Goal: Navigation & Orientation: Find specific page/section

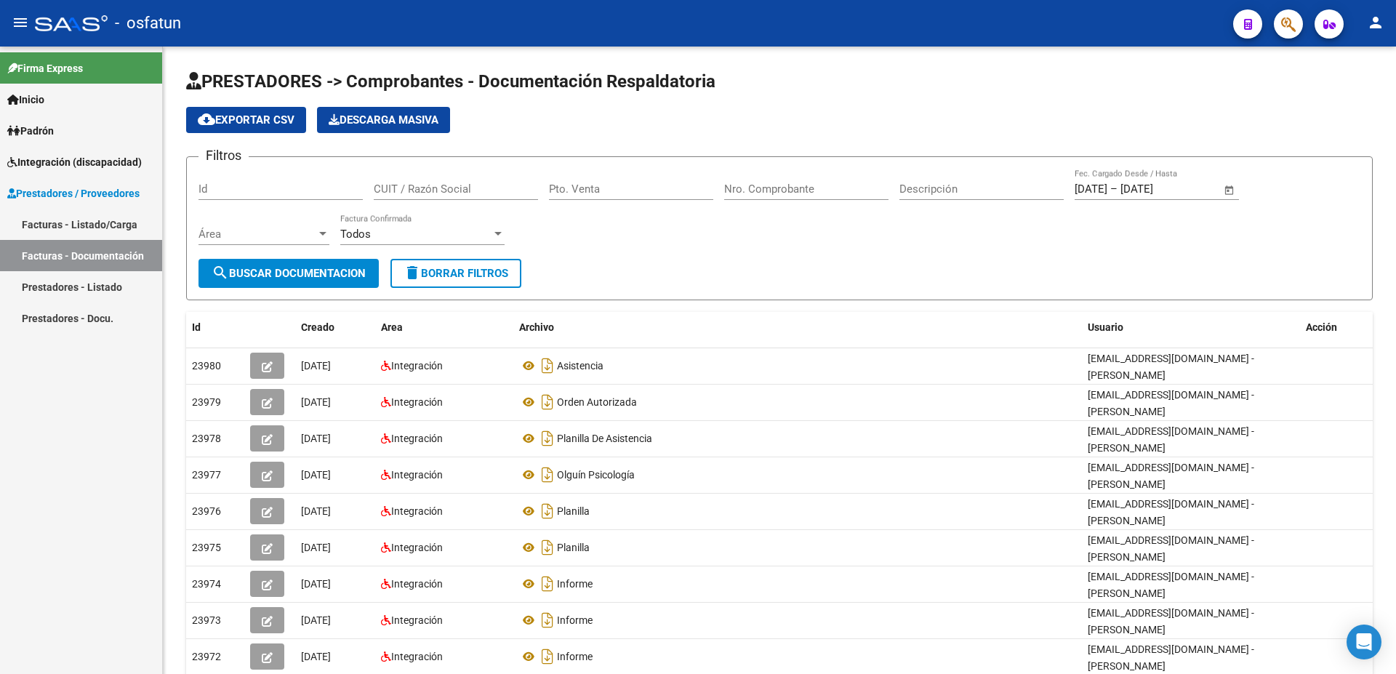
click at [67, 220] on link "Facturas - Listado/Carga" at bounding box center [81, 224] width 162 height 31
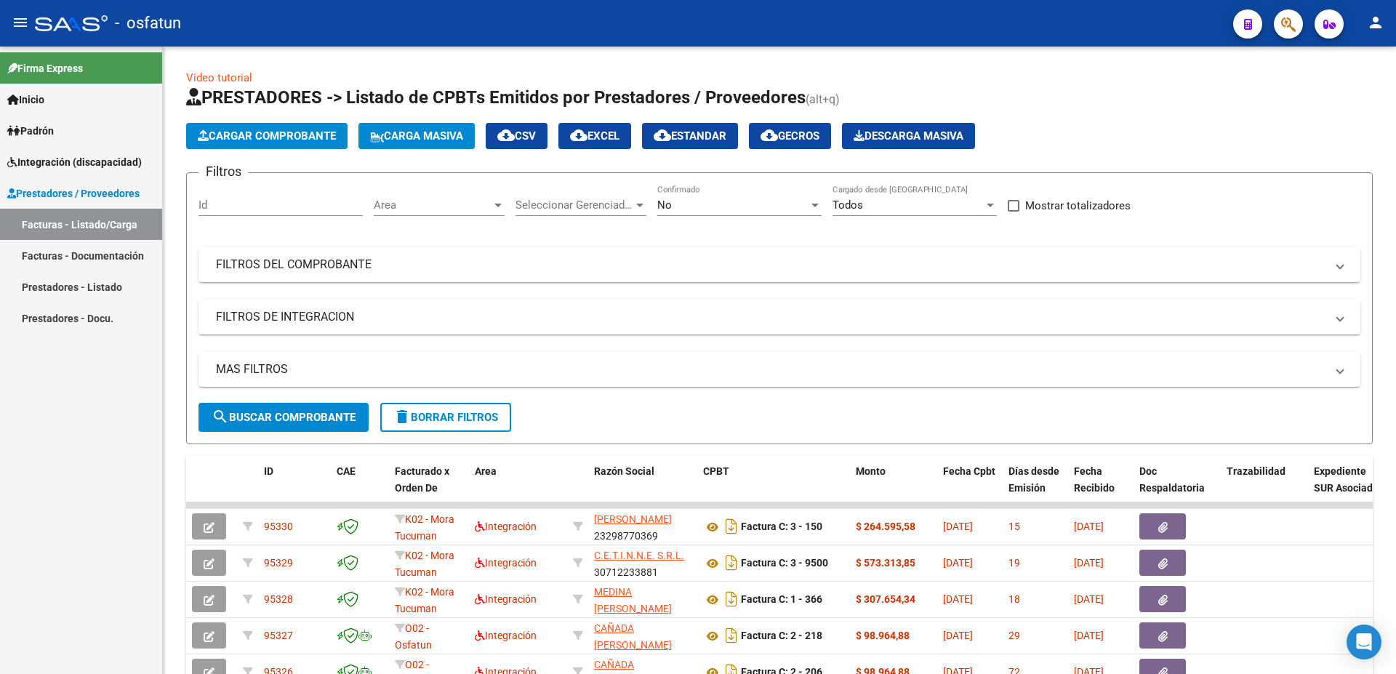
click at [63, 293] on link "Prestadores - Listado" at bounding box center [81, 286] width 162 height 31
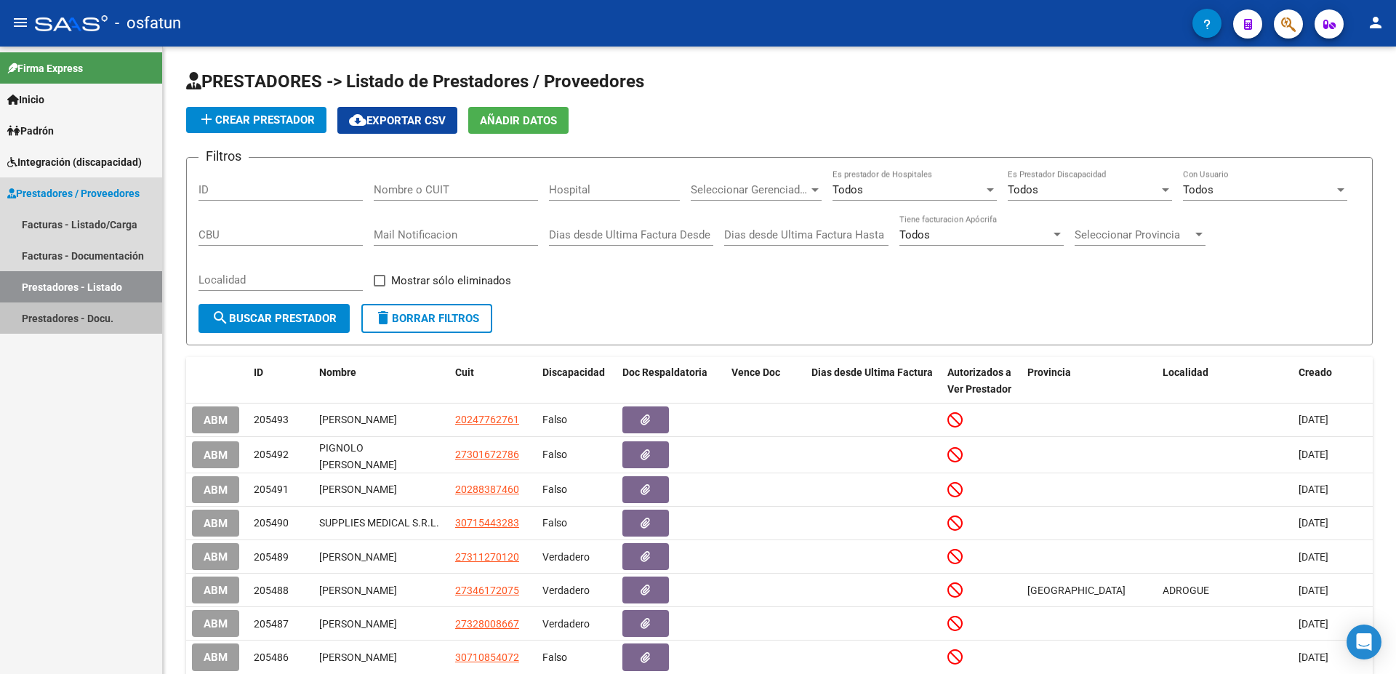
click at [58, 324] on link "Prestadores - Docu." at bounding box center [81, 317] width 162 height 31
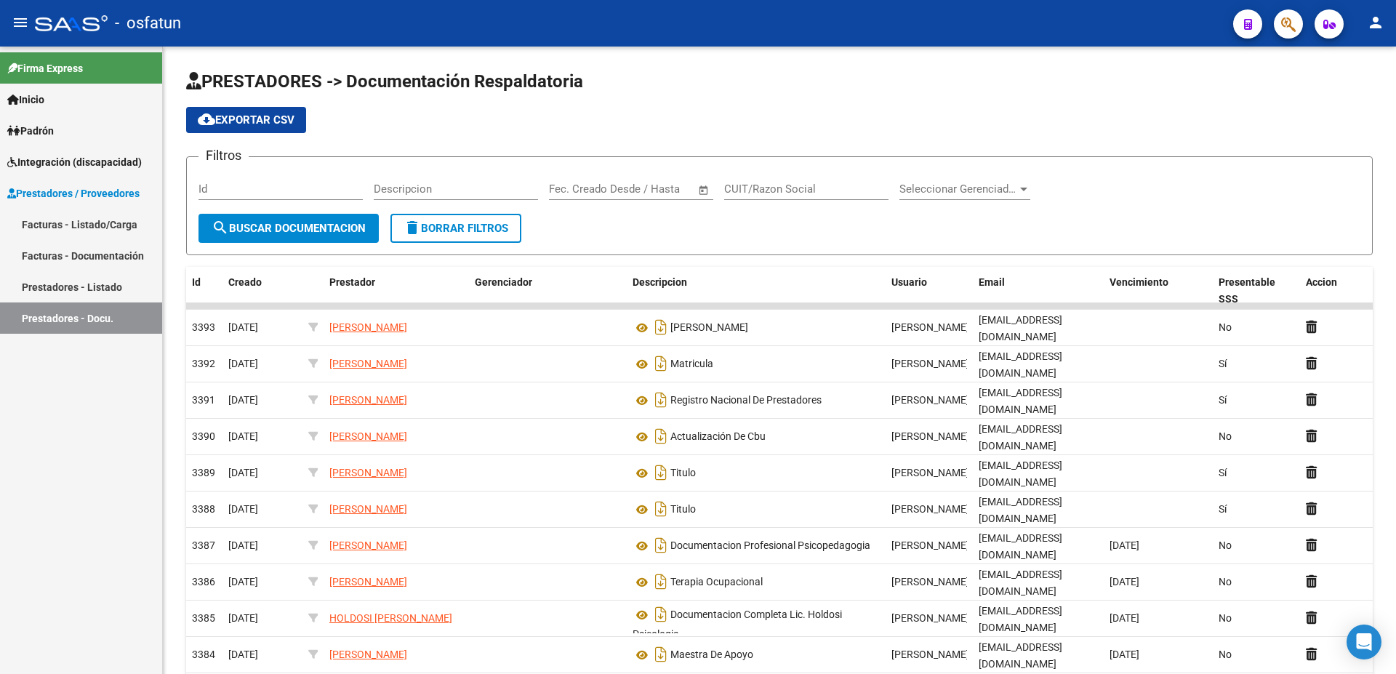
click at [57, 161] on span "Integración (discapacidad)" at bounding box center [74, 162] width 135 height 16
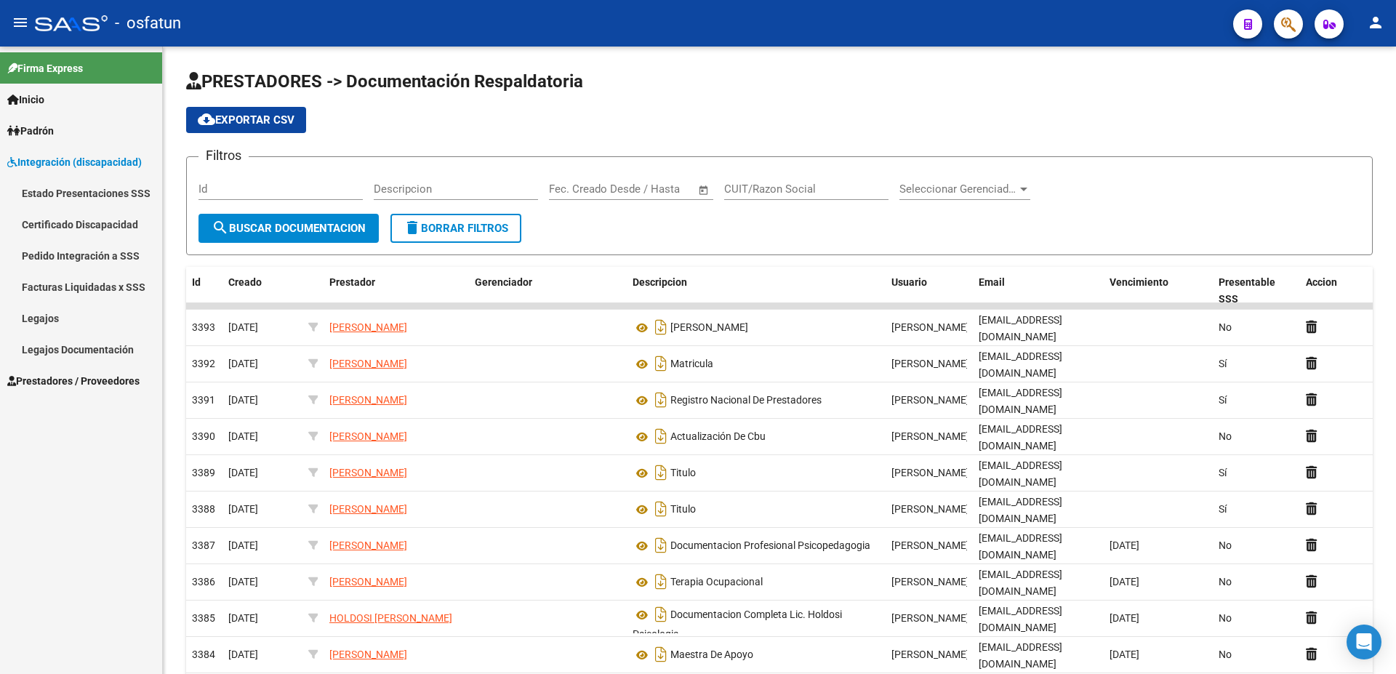
click at [58, 377] on span "Prestadores / Proveedores" at bounding box center [73, 381] width 132 height 16
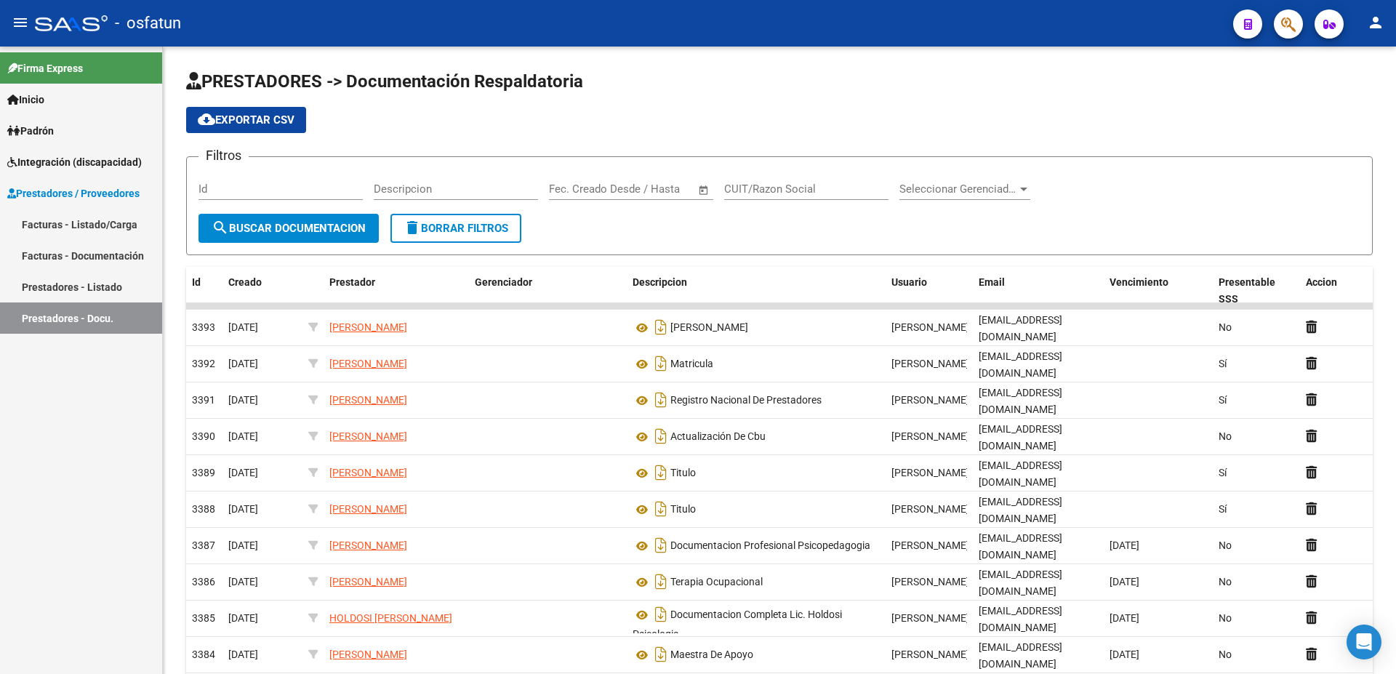
click at [86, 225] on link "Facturas - Listado/Carga" at bounding box center [81, 224] width 162 height 31
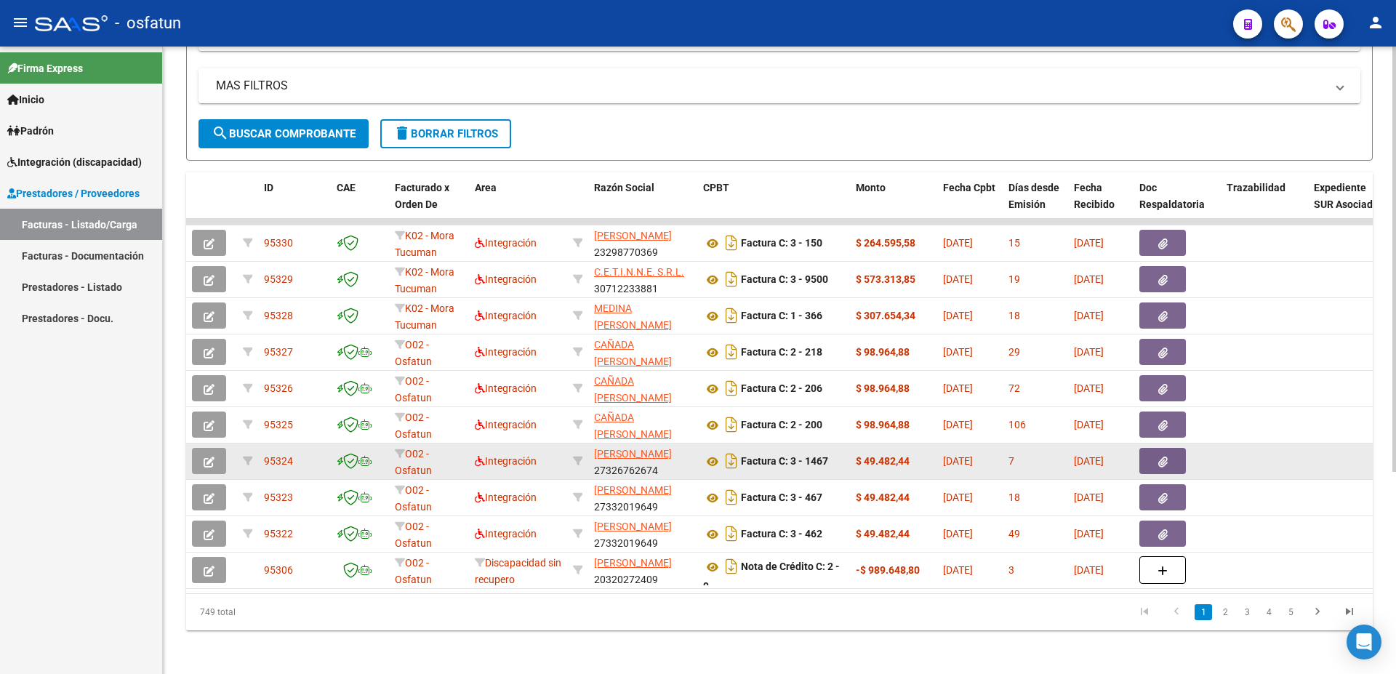
scroll to position [299, 0]
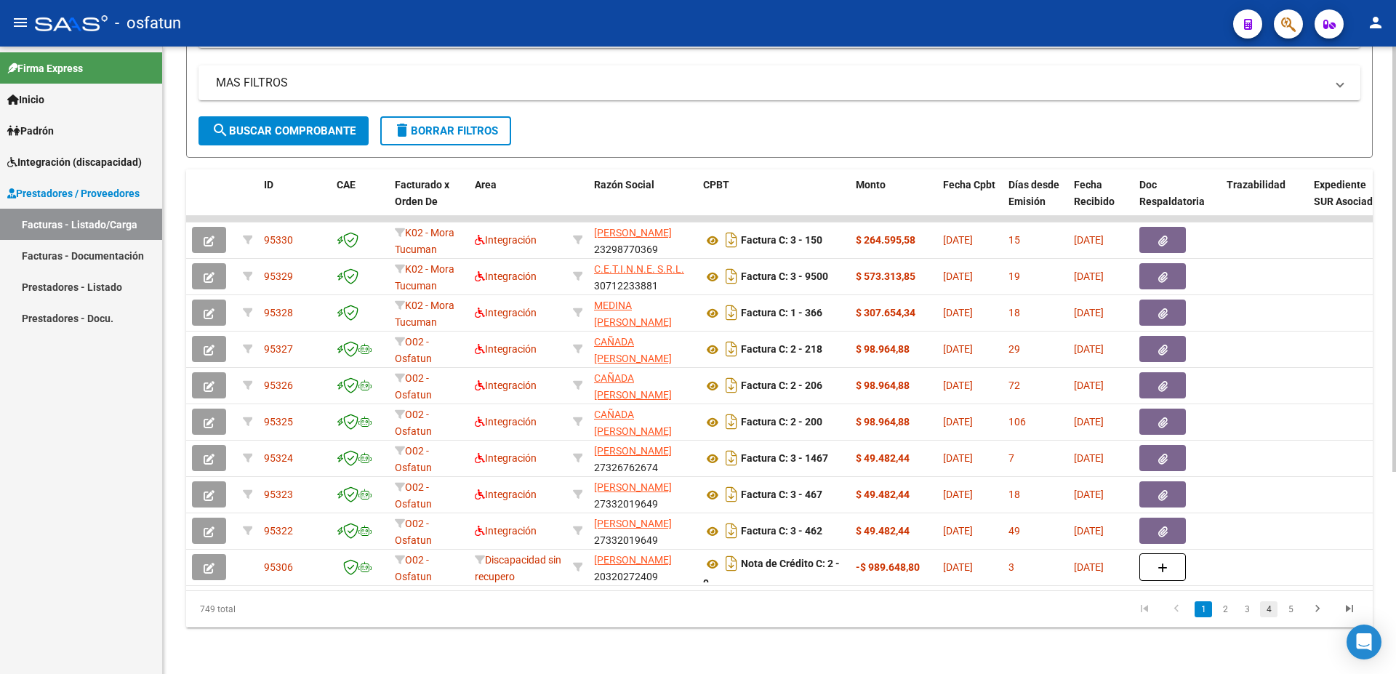
click at [1272, 609] on link "4" at bounding box center [1268, 609] width 17 height 16
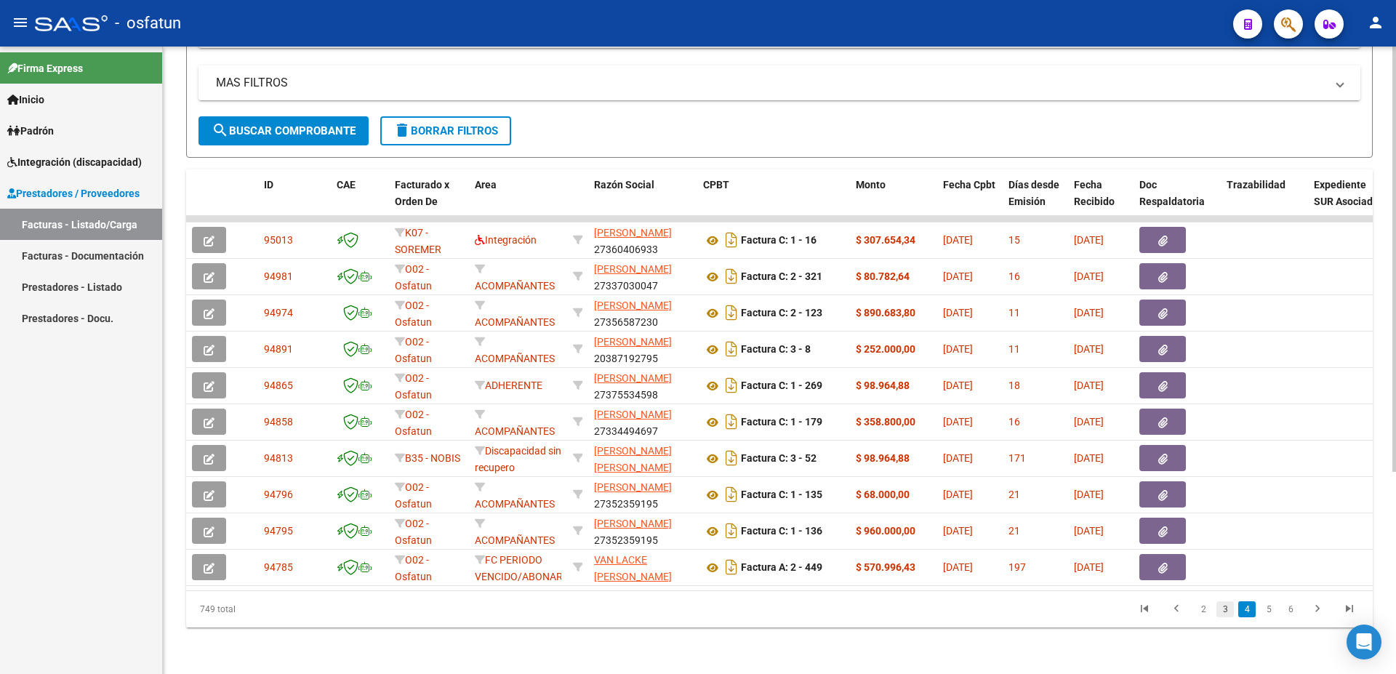
click at [1227, 613] on link "3" at bounding box center [1225, 609] width 17 height 16
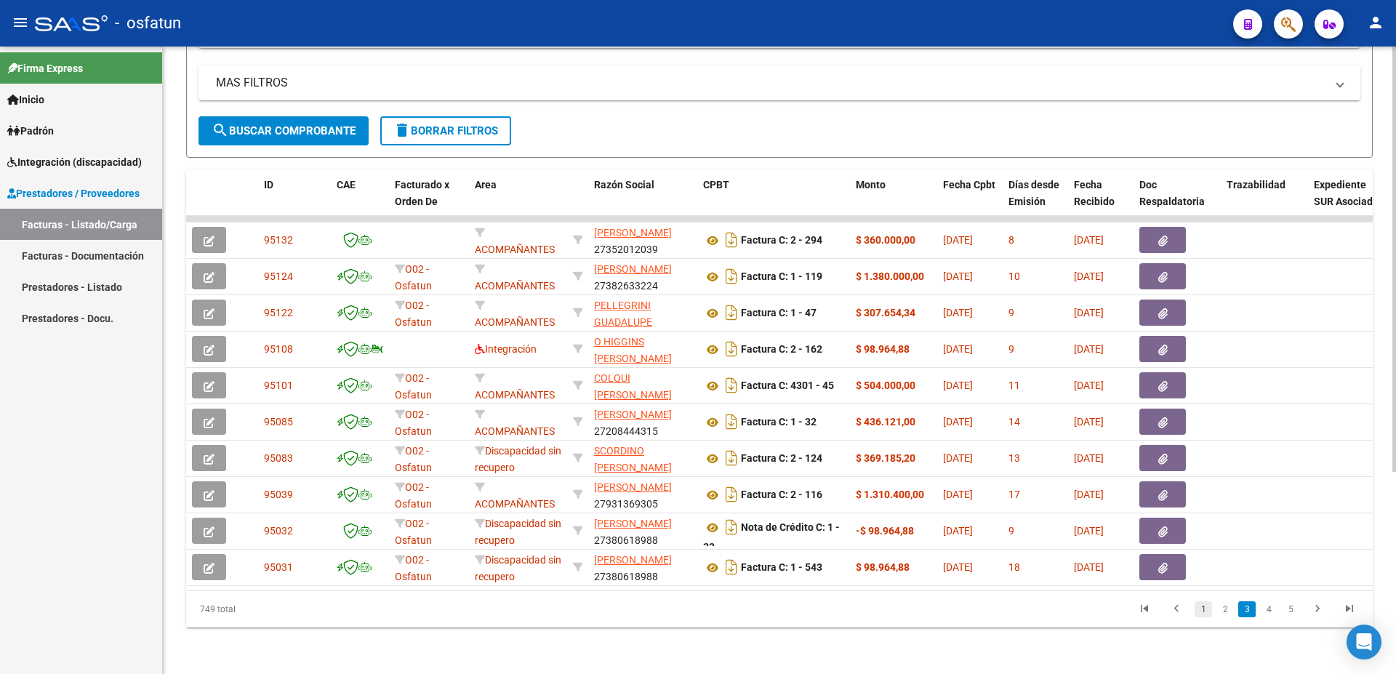
click at [1201, 610] on link "1" at bounding box center [1203, 609] width 17 height 16
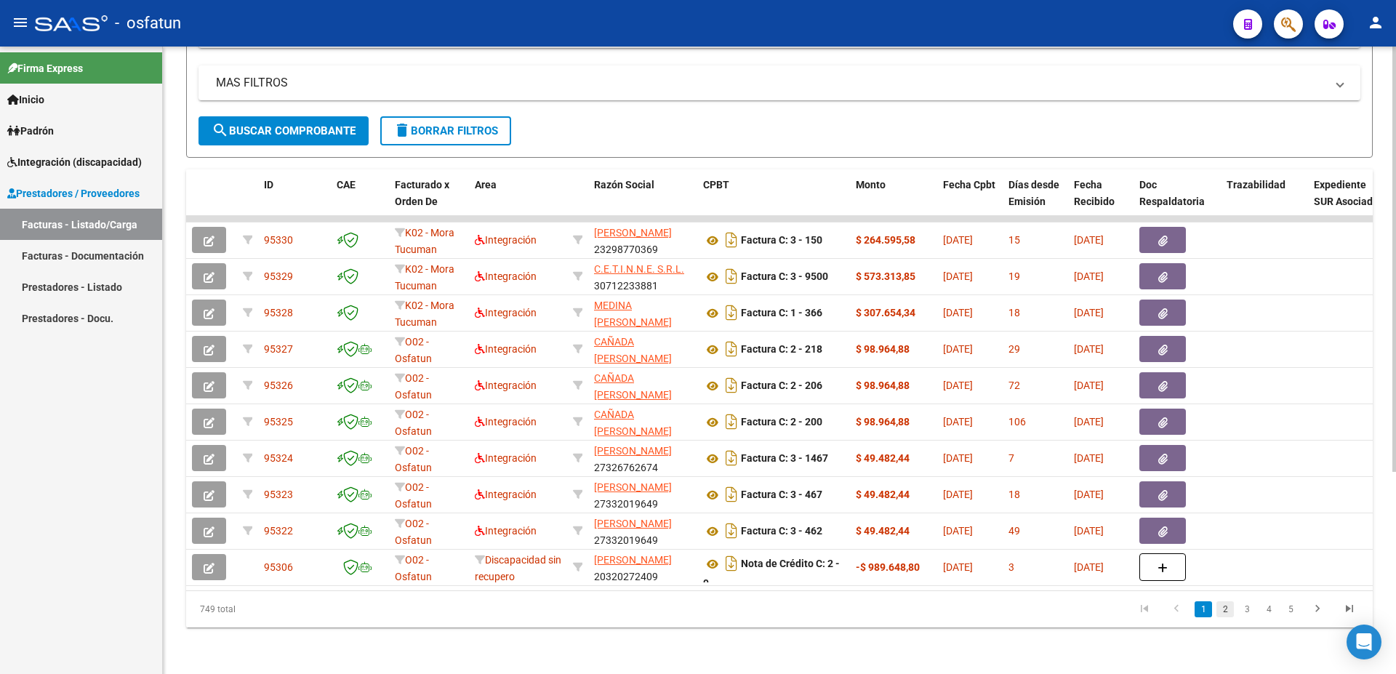
click at [1222, 612] on link "2" at bounding box center [1225, 609] width 17 height 16
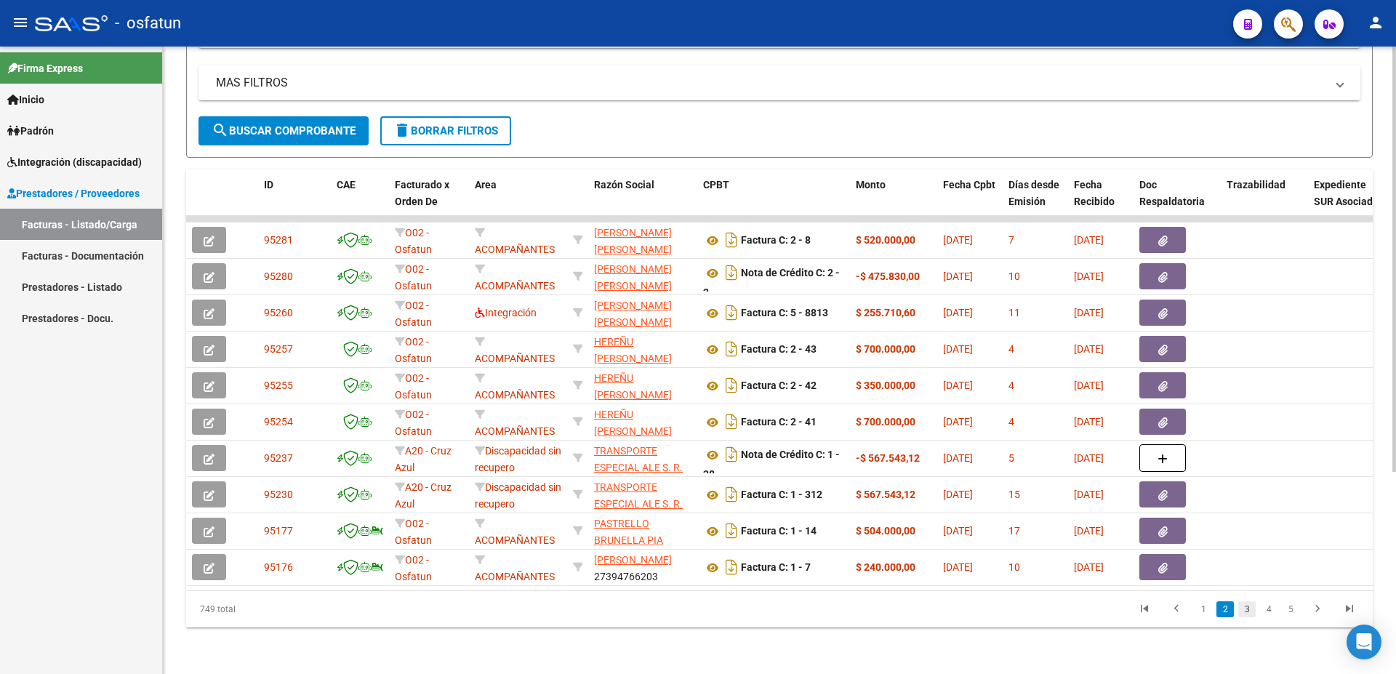
click at [1246, 613] on link "3" at bounding box center [1246, 609] width 17 height 16
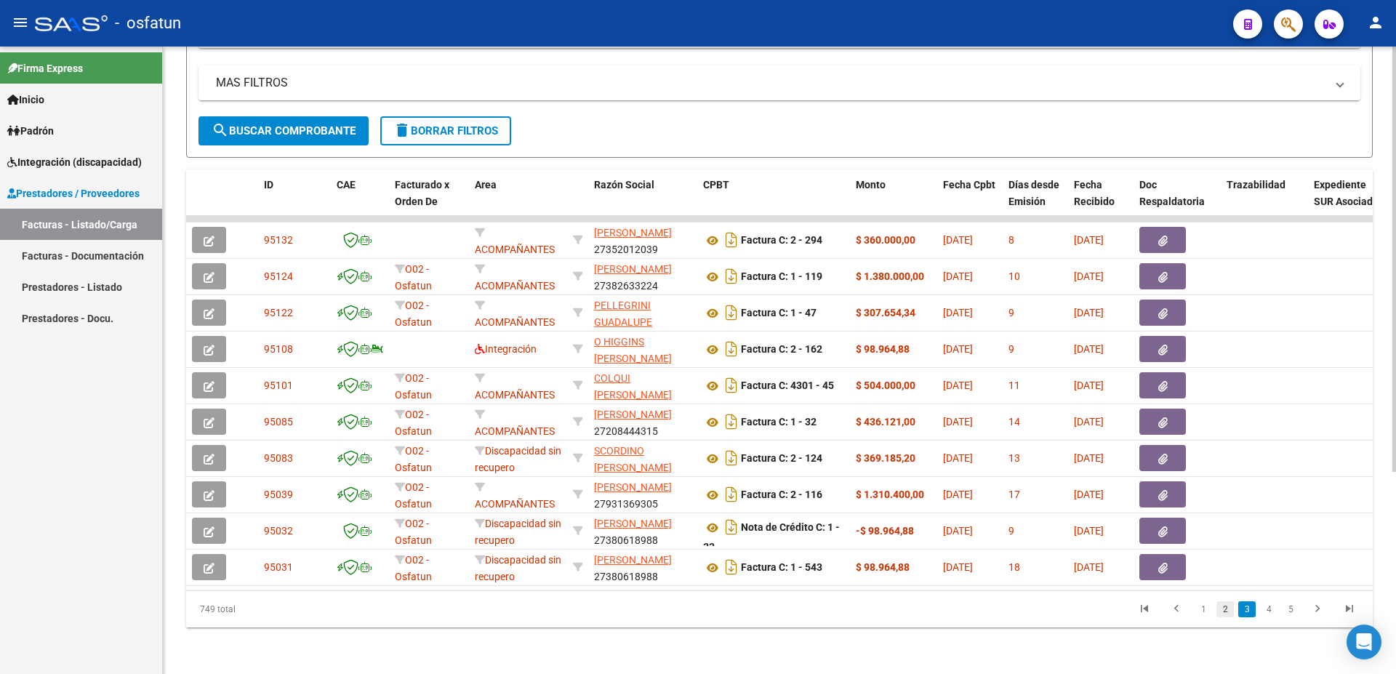
click at [1224, 609] on link "2" at bounding box center [1225, 609] width 17 height 16
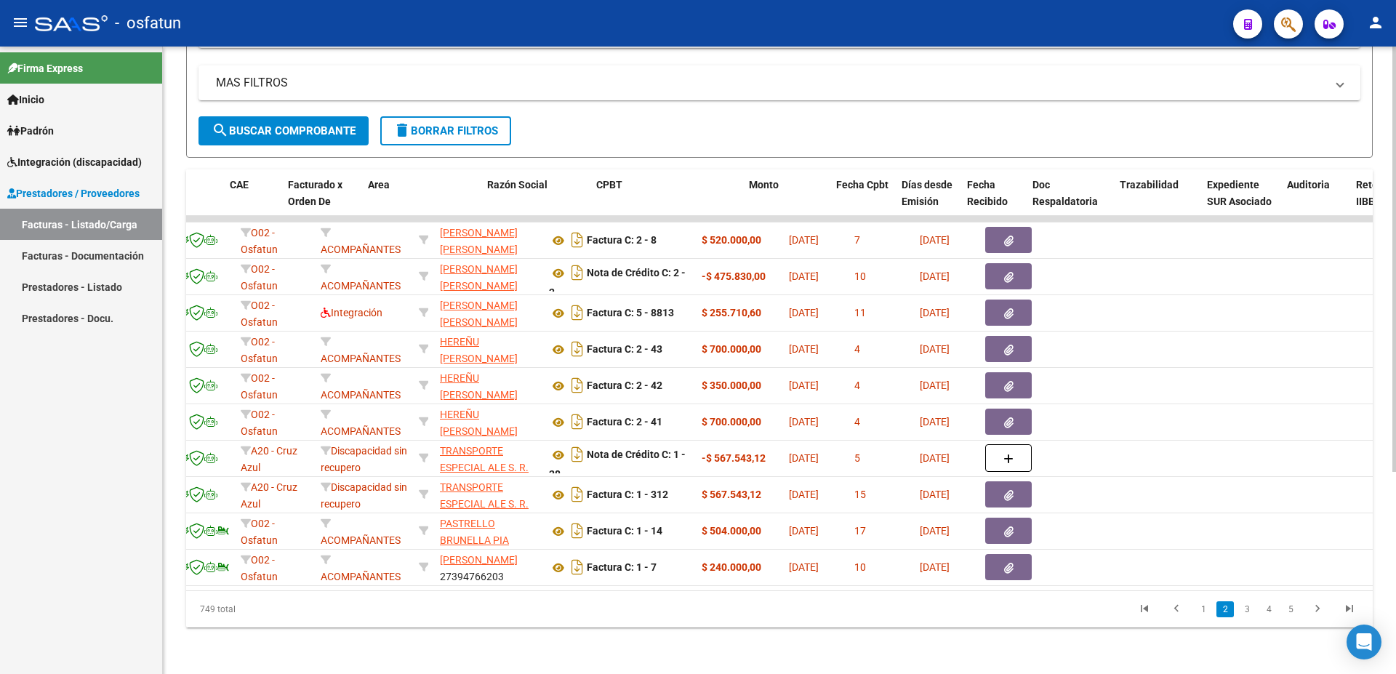
scroll to position [0, 0]
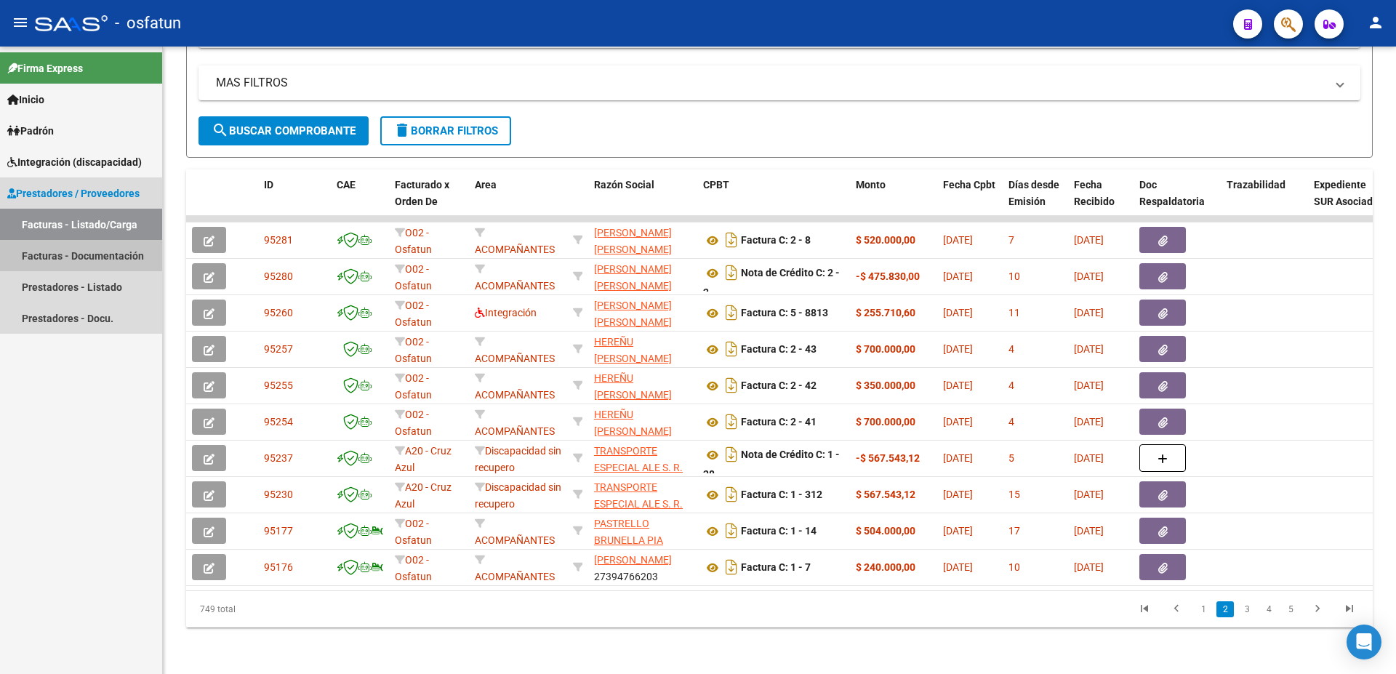
click at [117, 254] on link "Facturas - Documentación" at bounding box center [81, 255] width 162 height 31
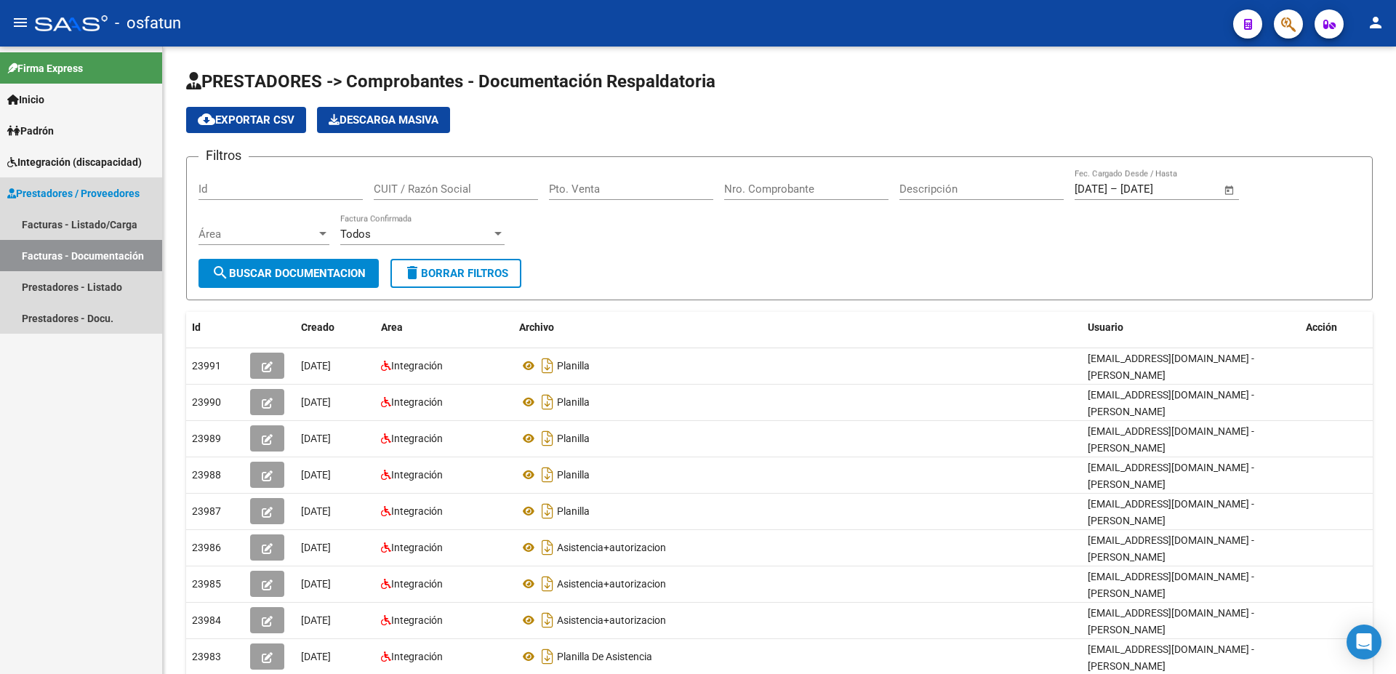
click at [82, 193] on span "Prestadores / Proveedores" at bounding box center [73, 193] width 132 height 16
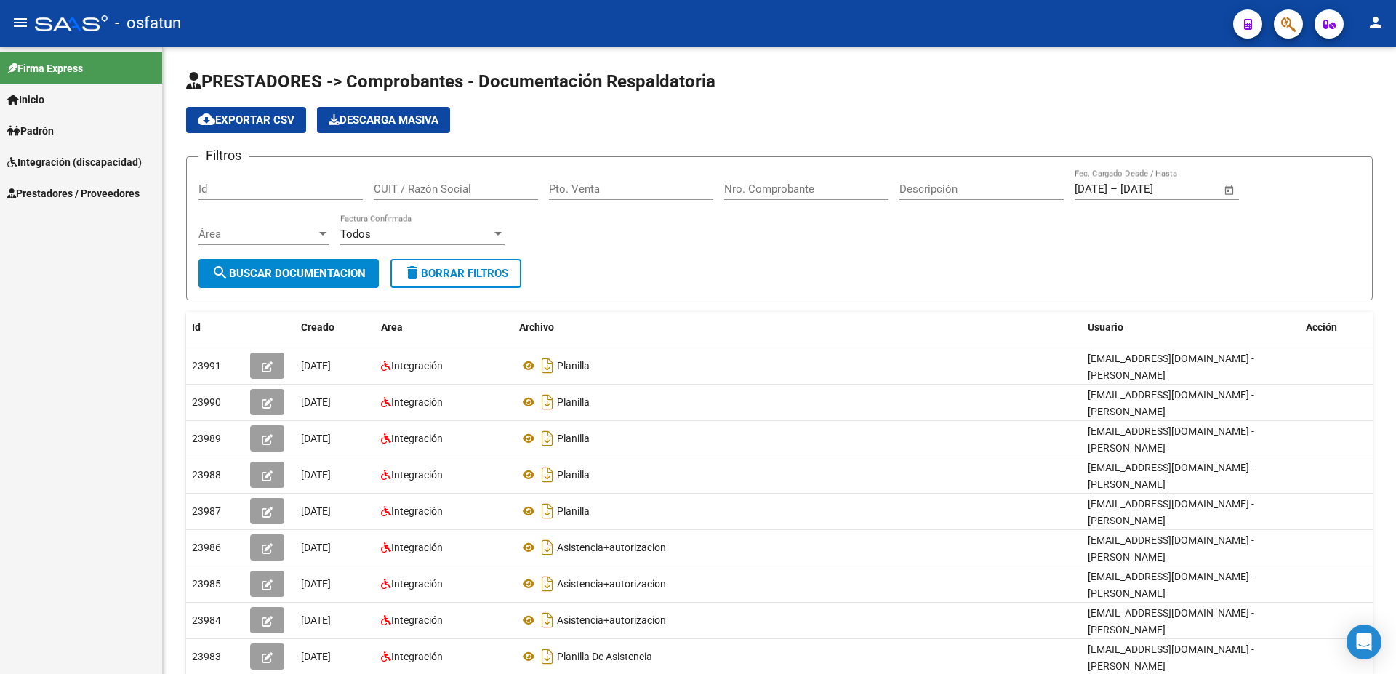
click at [83, 193] on span "Prestadores / Proveedores" at bounding box center [73, 193] width 132 height 16
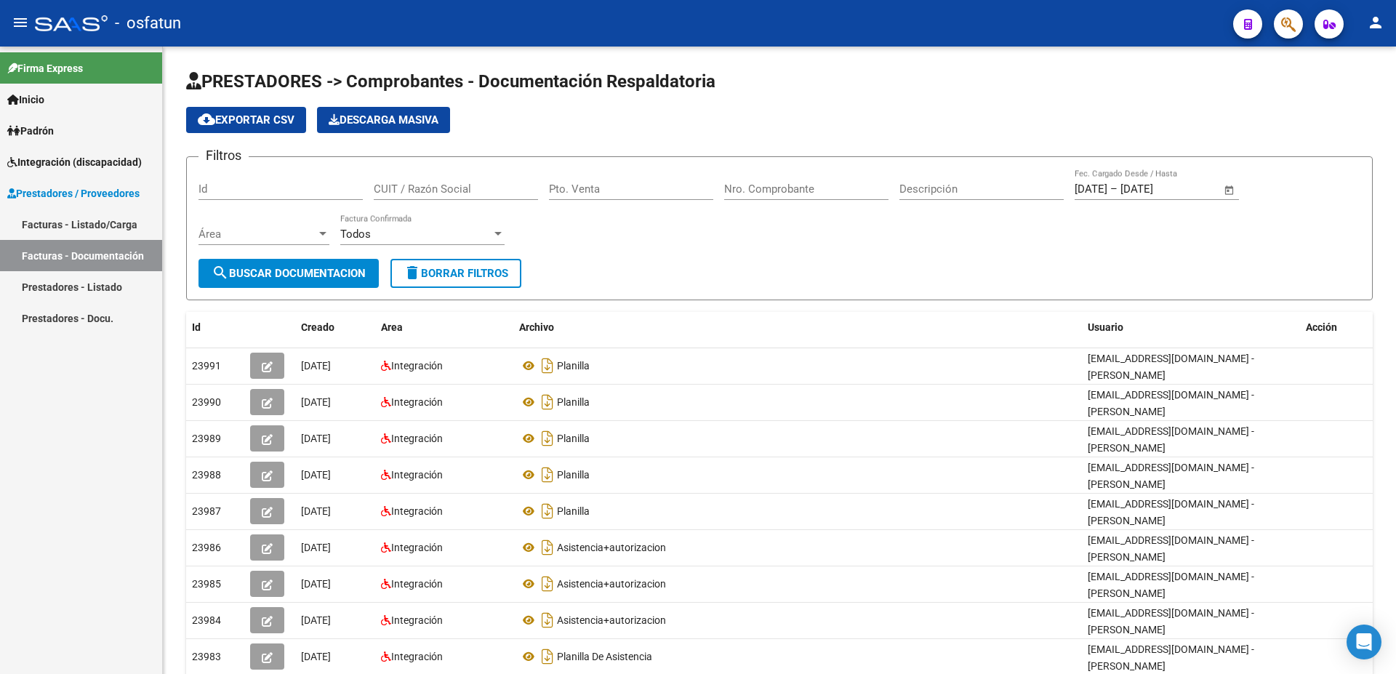
click at [89, 226] on link "Facturas - Listado/Carga" at bounding box center [81, 224] width 162 height 31
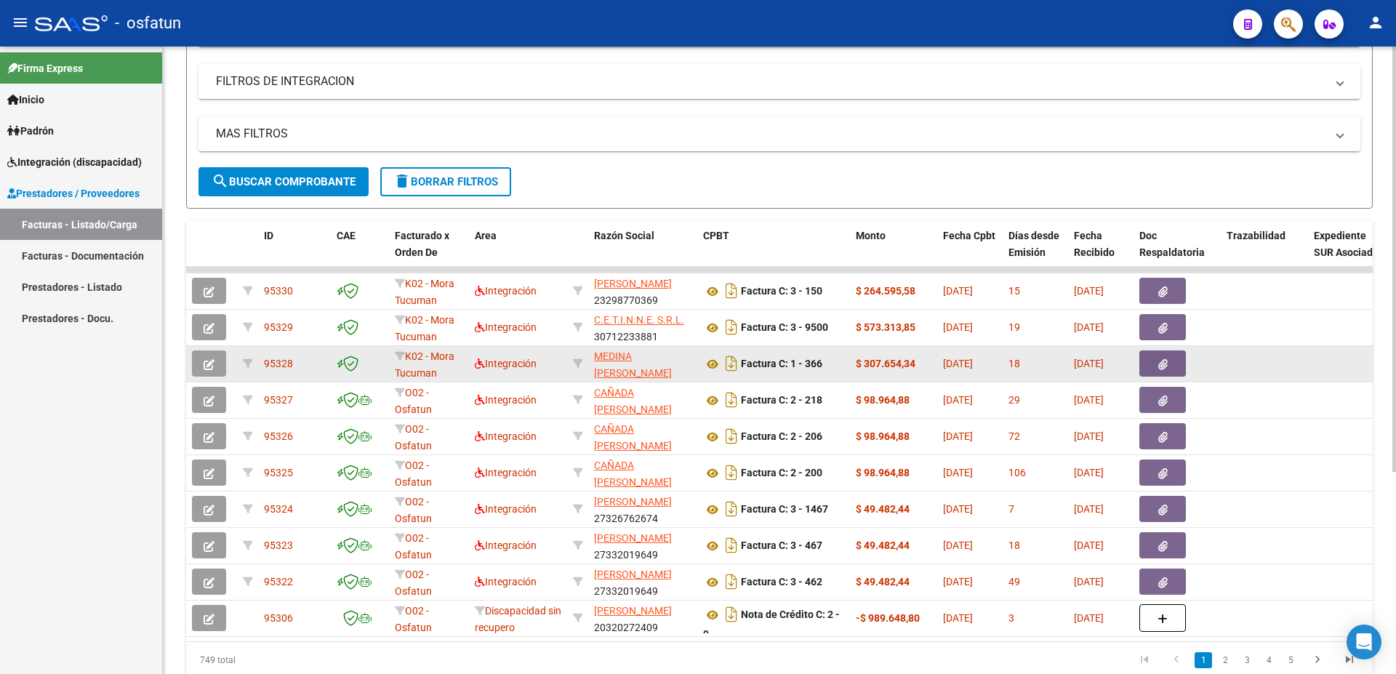
scroll to position [299, 0]
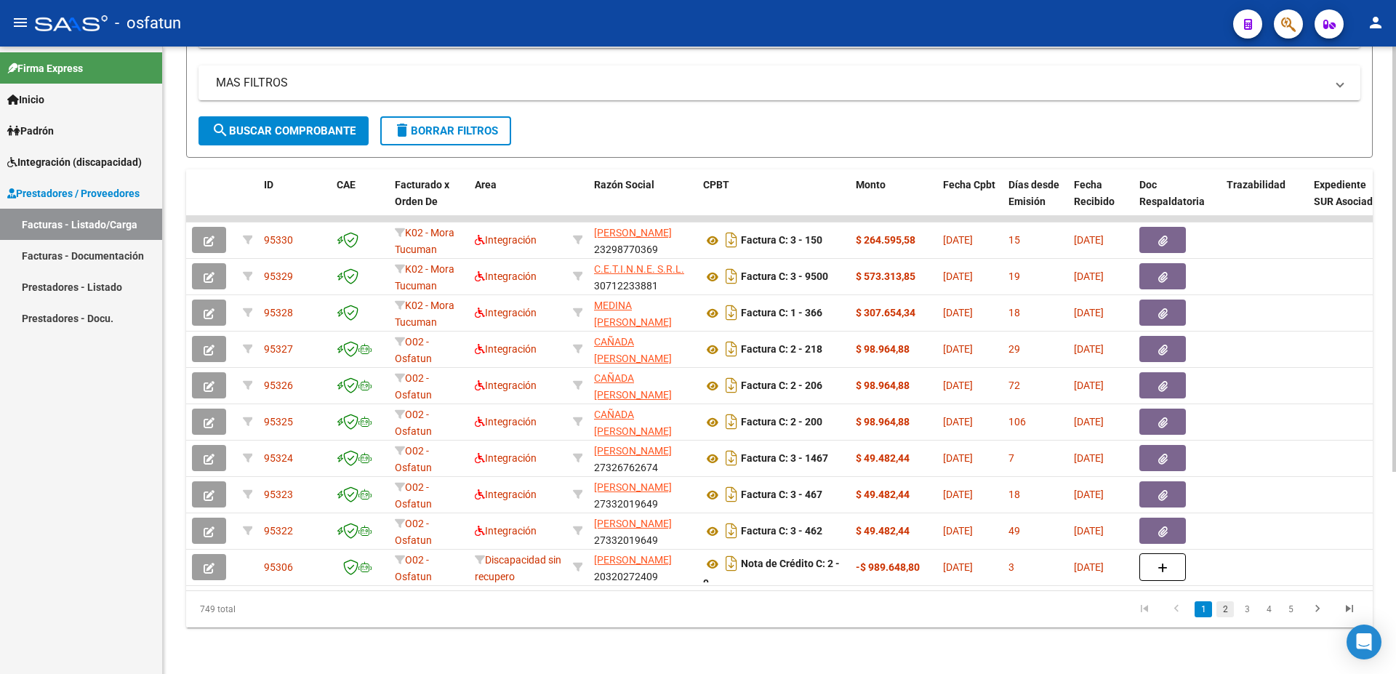
click at [1227, 610] on link "2" at bounding box center [1225, 609] width 17 height 16
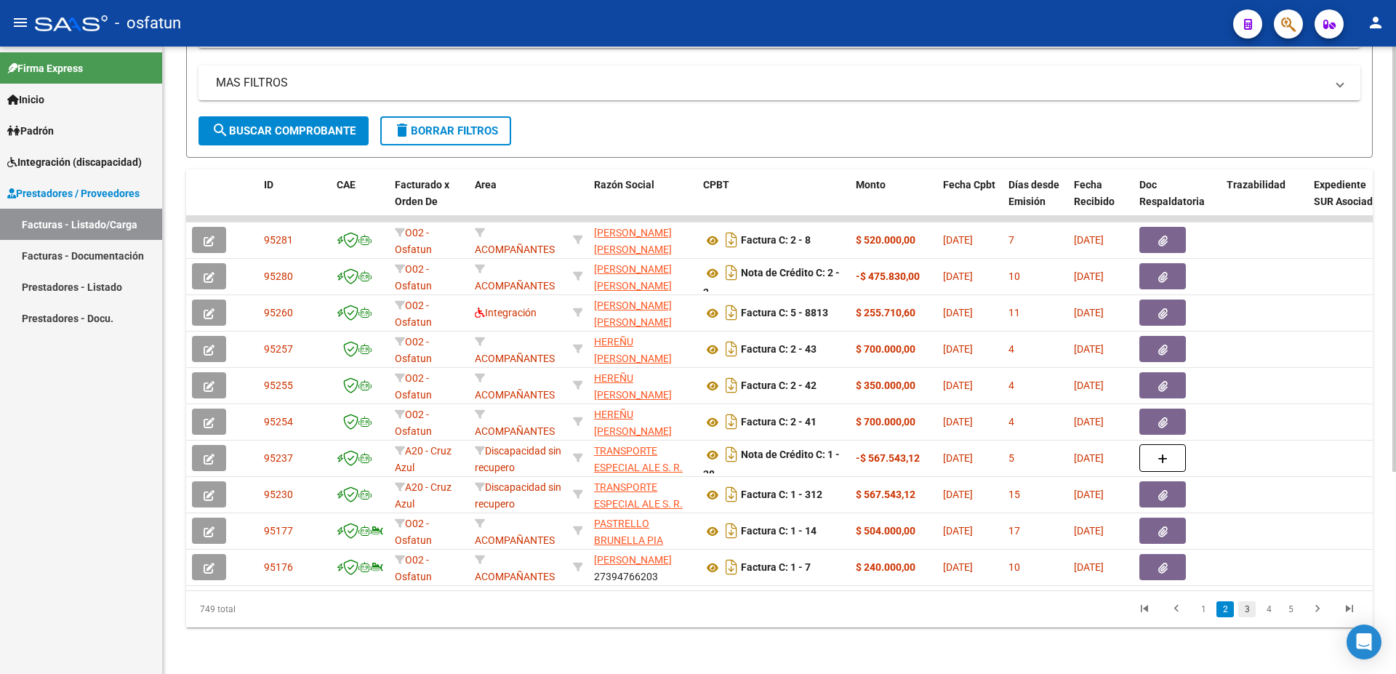
click at [1246, 609] on link "3" at bounding box center [1246, 609] width 17 height 16
